Goal: Use online tool/utility

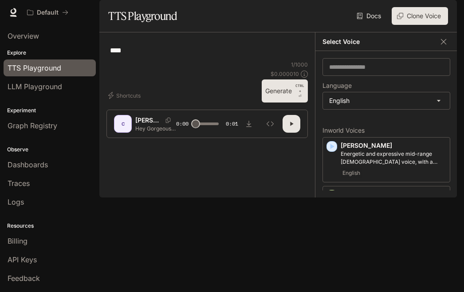
select select "*******"
type textarea "**********"
click at [272, 102] on button "Generate CTRL + ⏎" at bounding box center [285, 90] width 46 height 23
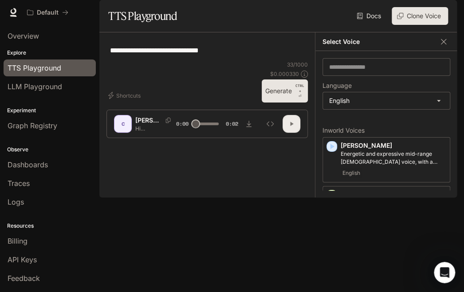
click at [292, 127] on icon "button" at bounding box center [291, 123] width 7 height 7
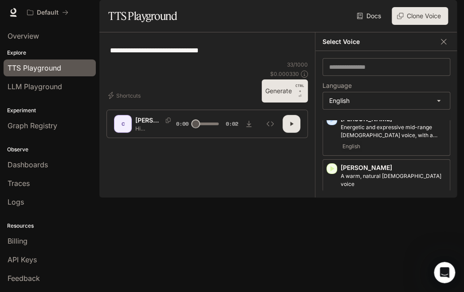
scroll to position [0, 0]
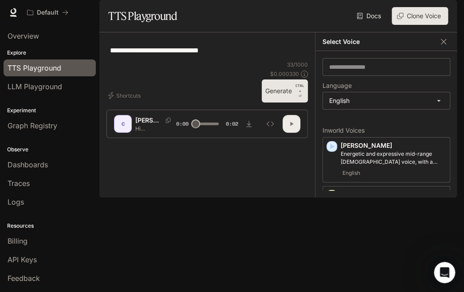
click at [296, 133] on button "button" at bounding box center [292, 124] width 18 height 18
click at [368, 178] on div "[PERSON_NAME] and expressive mid-range [DEMOGRAPHIC_DATA] voice, with a mildly …" at bounding box center [394, 159] width 106 height 37
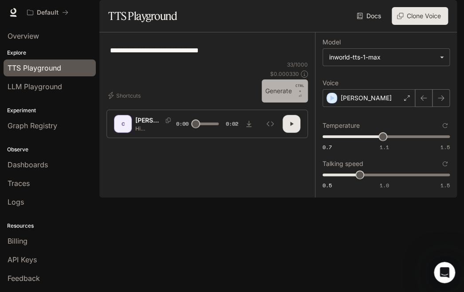
click at [284, 102] on button "Generate CTRL + ⏎" at bounding box center [285, 90] width 46 height 23
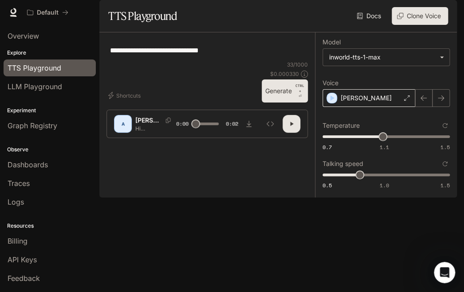
click at [378, 107] on div "[PERSON_NAME]" at bounding box center [369, 98] width 93 height 18
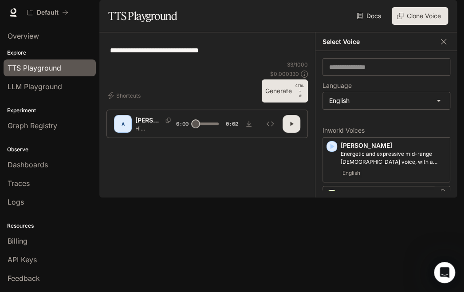
click at [373, 227] on div "English" at bounding box center [394, 222] width 106 height 11
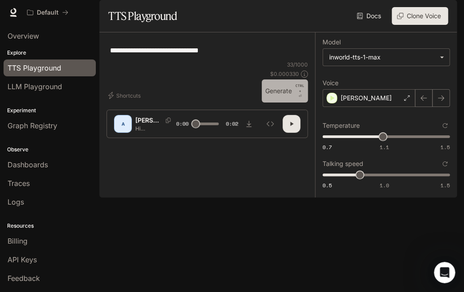
click at [276, 102] on button "Generate CTRL + ⏎" at bounding box center [285, 90] width 46 height 23
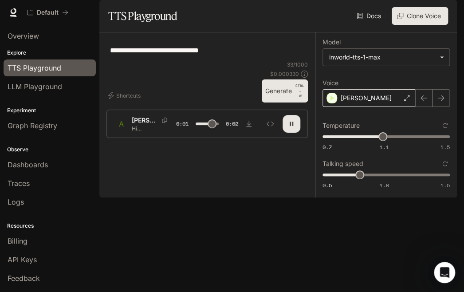
click at [375, 107] on div "[PERSON_NAME]" at bounding box center [369, 98] width 93 height 18
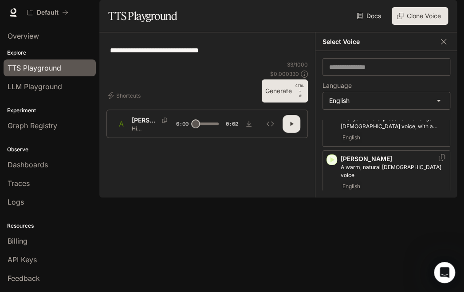
scroll to position [36, 0]
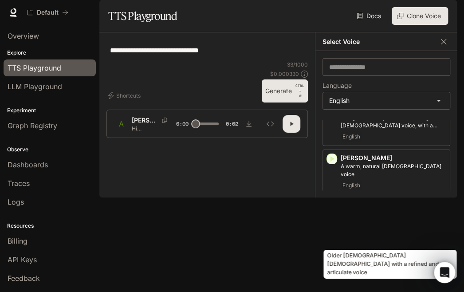
click at [362, 227] on p "Older [DEMOGRAPHIC_DATA] [DEMOGRAPHIC_DATA] with a refined and articulate voice" at bounding box center [394, 219] width 106 height 16
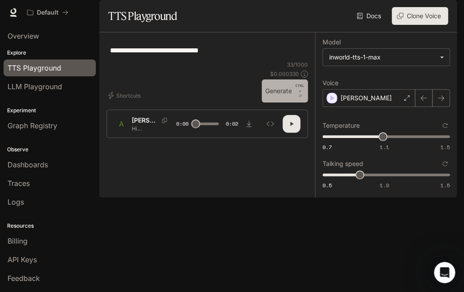
click at [284, 102] on button "Generate CTRL + ⏎" at bounding box center [285, 90] width 46 height 23
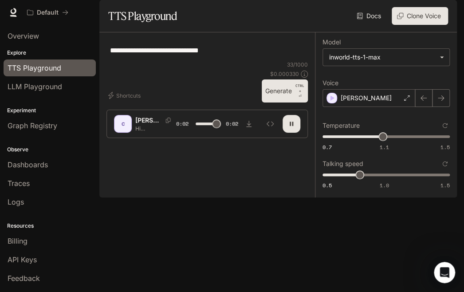
type input "*"
type input "***"
click at [372, 181] on span "0.5 1.0 1.5 0.8" at bounding box center [385, 174] width 124 height 13
click at [280, 102] on button "Generate CTRL + ⏎" at bounding box center [285, 90] width 46 height 23
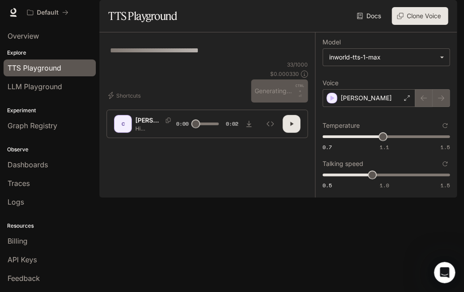
click at [280, 102] on div "33 / 1000 $ 0.000330 Generating... CTRL + ⏎" at bounding box center [279, 82] width 57 height 42
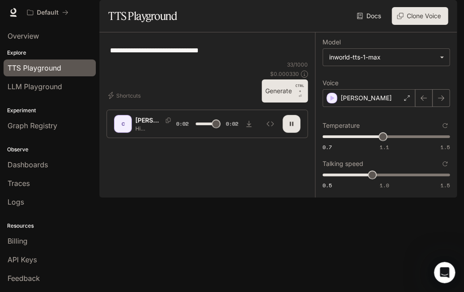
type input "*"
click at [390, 181] on span "0.5 1.0 1.5 1" at bounding box center [385, 174] width 124 height 13
click at [396, 181] on span "0.5 1.0 1.5 1" at bounding box center [385, 174] width 124 height 13
click at [389, 179] on span "1" at bounding box center [384, 174] width 9 height 9
type input "***"
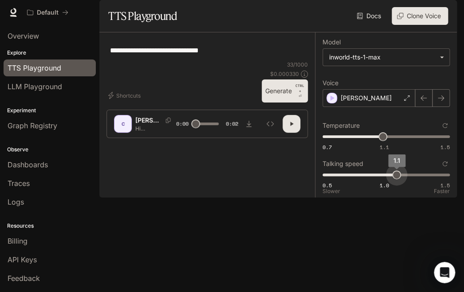
click at [396, 179] on span "1.1" at bounding box center [396, 174] width 9 height 9
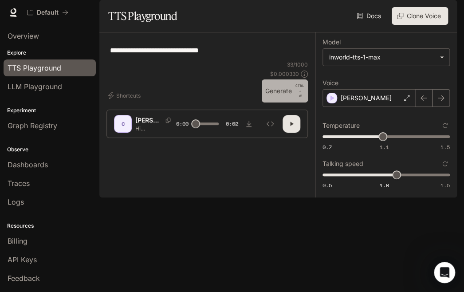
click at [285, 102] on button "Generate CTRL + ⏎" at bounding box center [285, 90] width 46 height 23
click at [289, 127] on icon "button" at bounding box center [291, 123] width 7 height 7
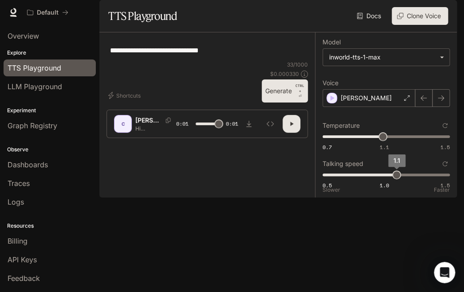
click at [406, 181] on span "0.5 1.0 1.5 1.1" at bounding box center [385, 174] width 124 height 13
type input "***"
click at [277, 102] on button "Generate CTRL + ⏎" at bounding box center [285, 90] width 46 height 23
type input "*"
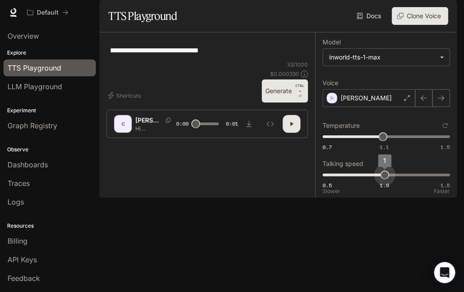
type input "***"
drag, startPoint x: 409, startPoint y: 197, endPoint x: 374, endPoint y: 202, distance: 35.4
click at [401, 179] on span "1.1" at bounding box center [396, 174] width 9 height 9
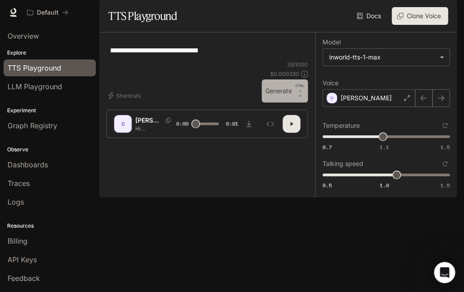
click at [289, 102] on button "Generate CTRL + ⏎" at bounding box center [285, 90] width 46 height 23
click at [377, 107] on div "[PERSON_NAME]" at bounding box center [369, 98] width 93 height 18
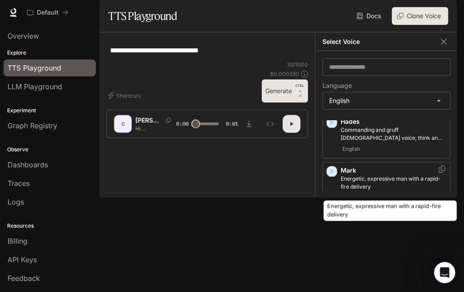
scroll to position [369, 0]
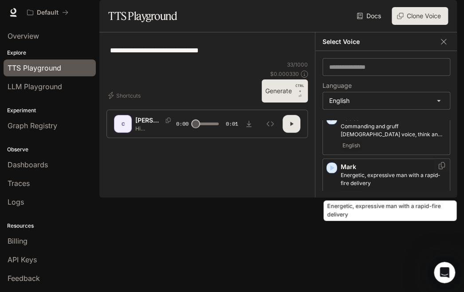
click at [390, 180] on p "Energetic, expressive man with a rapid-fire delivery" at bounding box center [394, 179] width 106 height 16
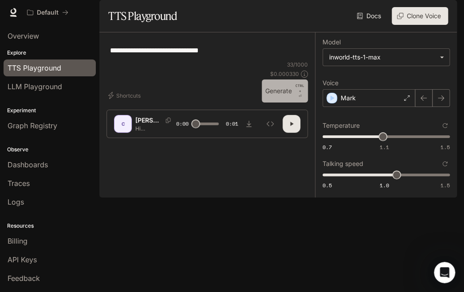
click at [282, 102] on button "Generate CTRL + ⏎" at bounding box center [285, 90] width 46 height 23
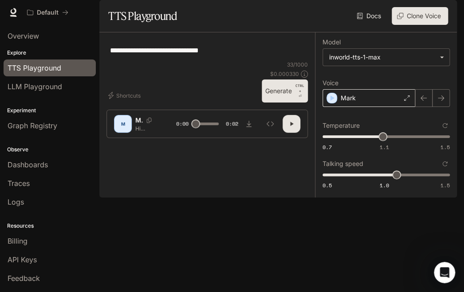
click at [360, 107] on div "Mark" at bounding box center [369, 98] width 93 height 18
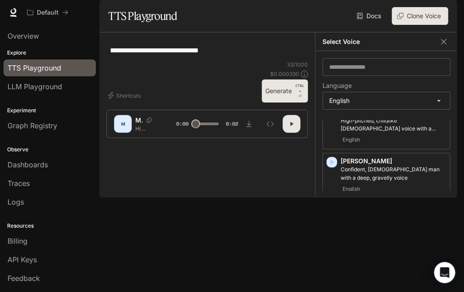
scroll to position [631, 0]
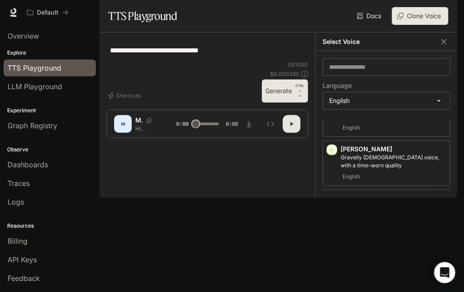
click at [392, 202] on p "[PERSON_NAME]" at bounding box center [394, 197] width 106 height 9
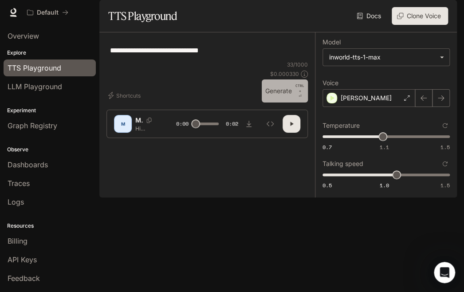
click at [277, 102] on button "Generate CTRL + ⏎" at bounding box center [285, 90] width 46 height 23
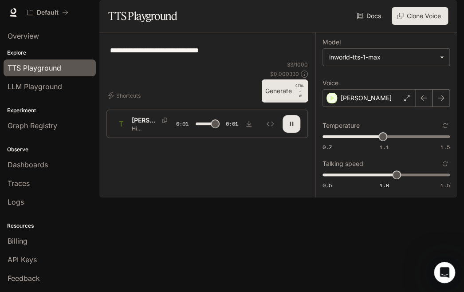
type input "*"
click at [383, 181] on span "0.5 1.0 1.5 1" at bounding box center [385, 174] width 124 height 13
click at [281, 102] on button "Generate CTRL + ⏎" at bounding box center [285, 90] width 46 height 23
type input "*"
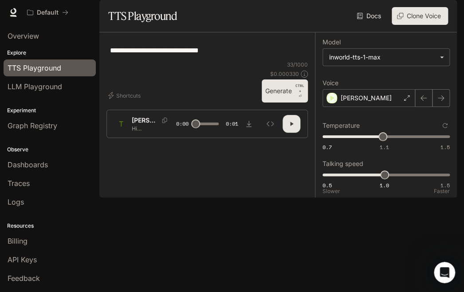
type input "***"
click at [367, 181] on span "0.5 1.0 1.5 0.9" at bounding box center [385, 174] width 124 height 13
click at [282, 102] on button "Generate CTRL + ⏎" at bounding box center [285, 90] width 46 height 23
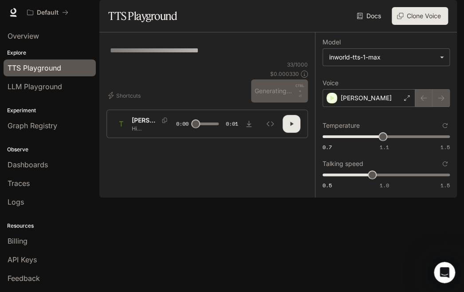
click at [282, 102] on div "33 / 1000 $ 0.000330 Generating... CTRL + ⏎" at bounding box center [279, 82] width 57 height 42
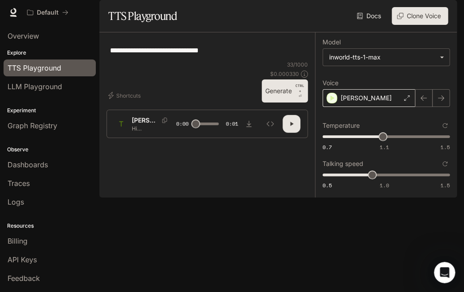
click at [382, 107] on div "[PERSON_NAME]" at bounding box center [369, 98] width 93 height 18
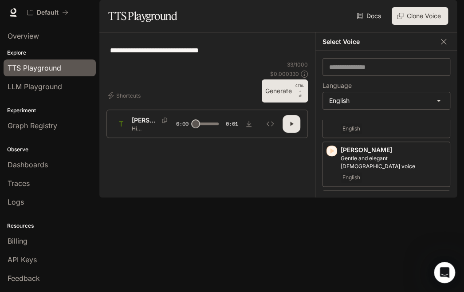
scroll to position [142, 0]
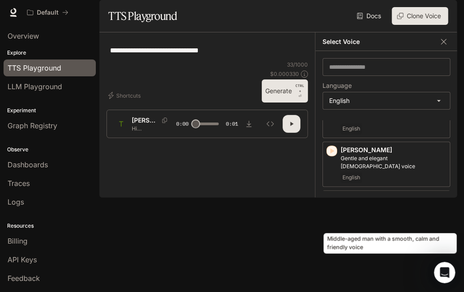
click at [394, 214] on p "Middle-aged man with a smooth, calm and friendly voice" at bounding box center [394, 211] width 106 height 16
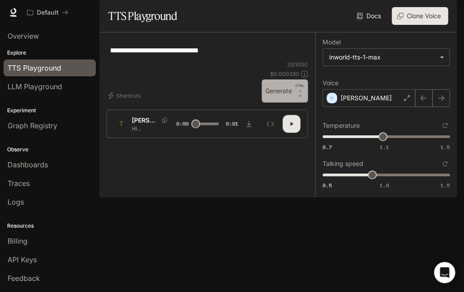
click at [285, 102] on button "Generate CTRL + ⏎" at bounding box center [285, 90] width 46 height 23
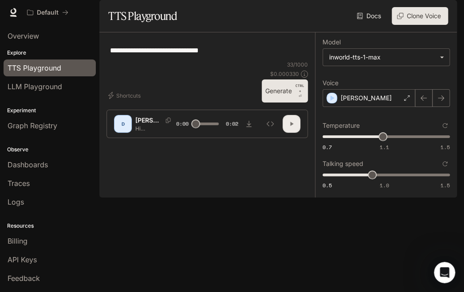
click at [288, 127] on icon "button" at bounding box center [291, 123] width 7 height 7
type input "*"
